Goal: Obtain resource: Obtain resource

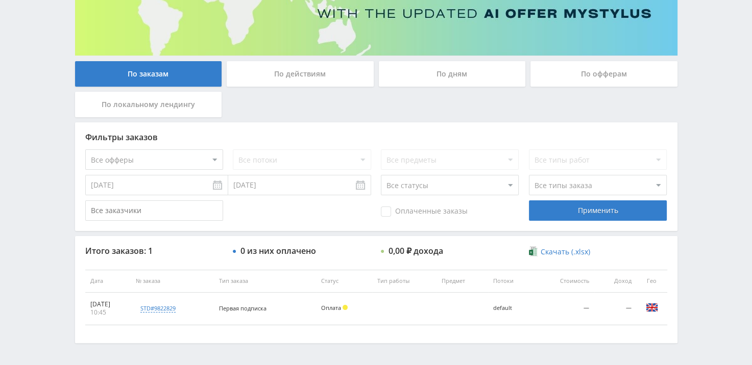
scroll to position [130, 0]
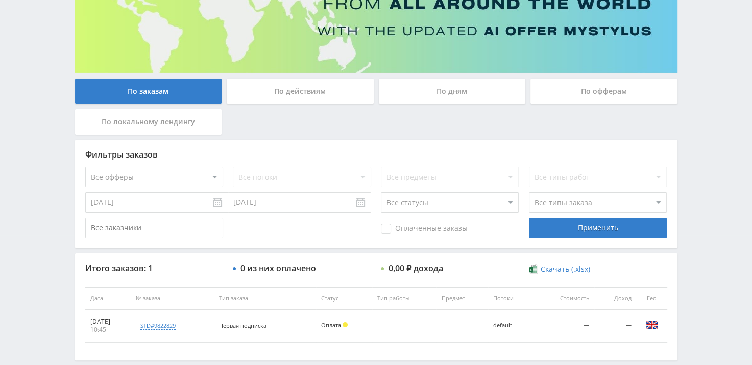
click at [598, 86] on div "По офферам" at bounding box center [603, 92] width 147 height 26
click at [0, 0] on input "По офферам" at bounding box center [0, 0] width 0 height 0
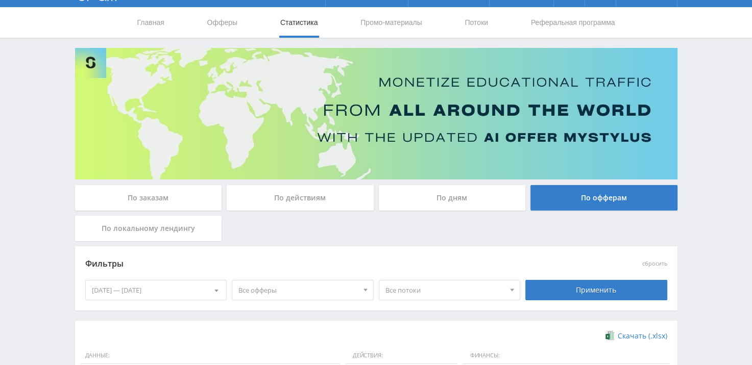
scroll to position [11, 0]
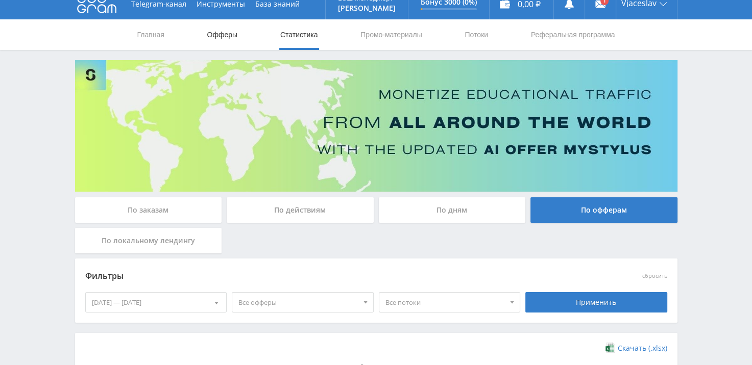
click at [220, 35] on link "Офферы" at bounding box center [222, 34] width 33 height 31
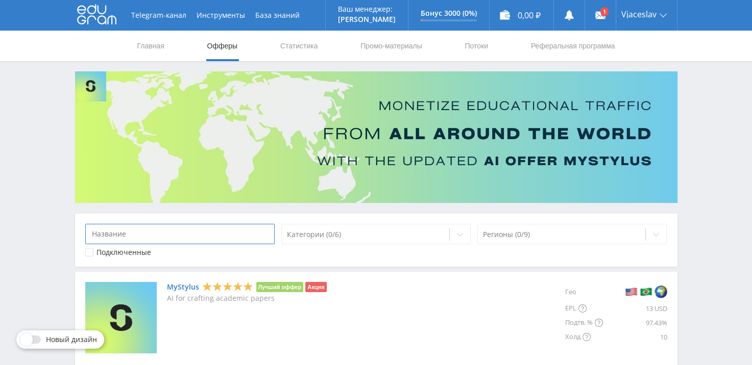
paste input "MyStylus"
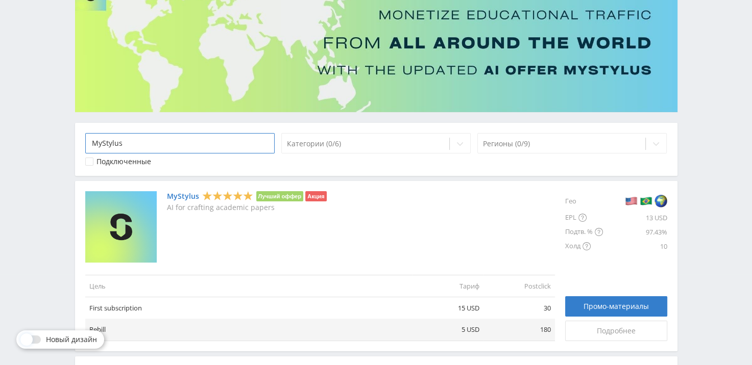
scroll to position [102, 0]
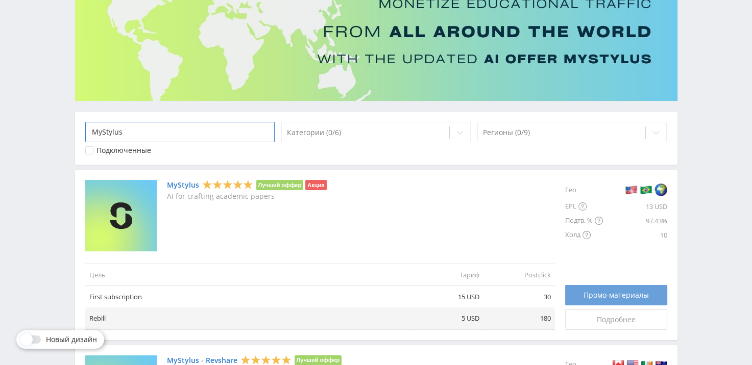
type input "MyStylus"
click at [593, 295] on span "Промо-материалы" at bounding box center [615, 295] width 65 height 8
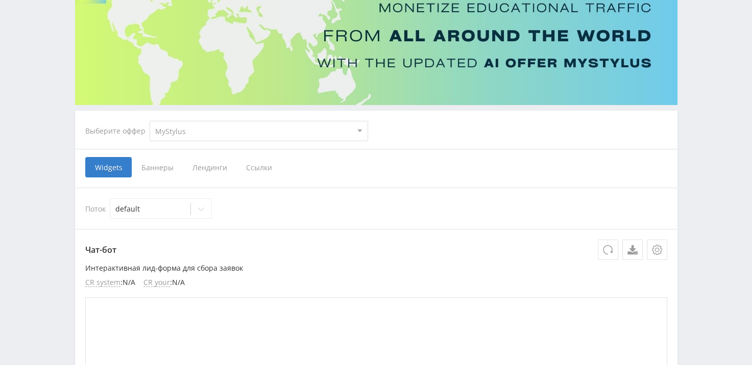
scroll to position [102, 0]
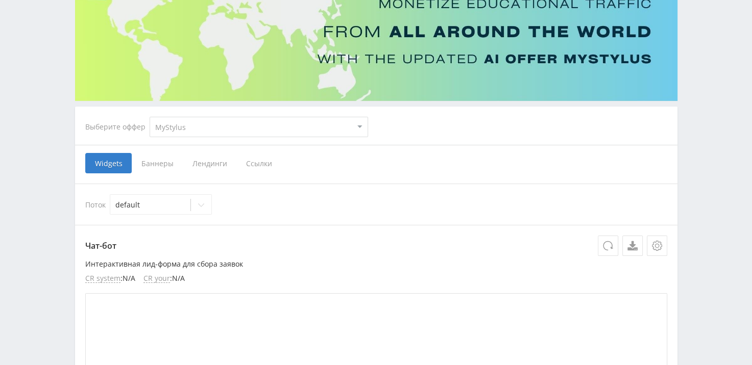
click at [153, 161] on span "Баннеры" at bounding box center [157, 163] width 51 height 20
click at [0, 0] on input "Баннеры" at bounding box center [0, 0] width 0 height 0
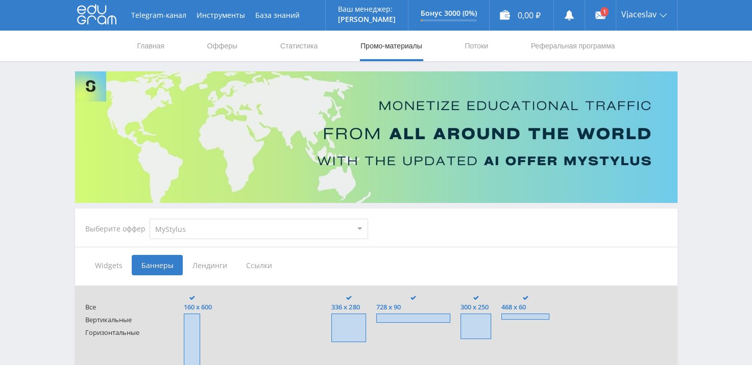
click at [259, 263] on span "Ссылки" at bounding box center [258, 265] width 45 height 20
click at [0, 0] on input "Ссылки" at bounding box center [0, 0] width 0 height 0
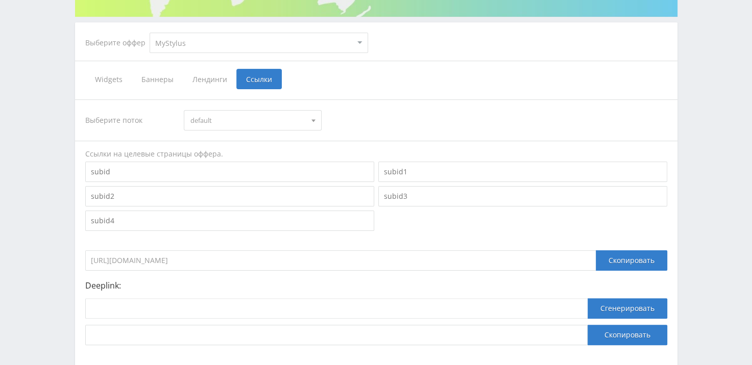
scroll to position [204, 0]
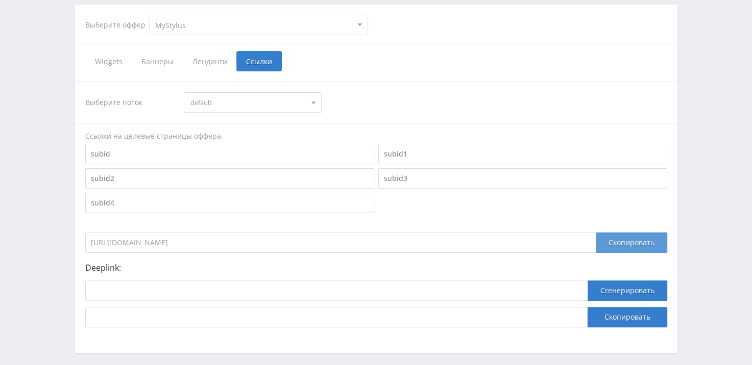
click at [610, 243] on div "Скопировать" at bounding box center [630, 243] width 71 height 20
